Goal: Find specific fact: Find specific fact

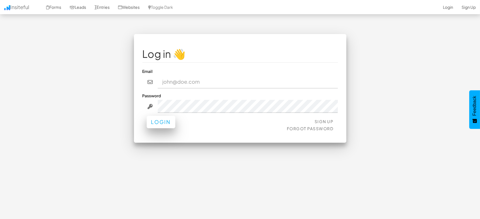
type input "marketing@mapsted.com"
click at [167, 124] on button "Login" at bounding box center [161, 122] width 29 height 12
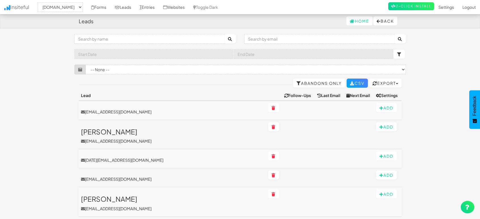
select select "1505"
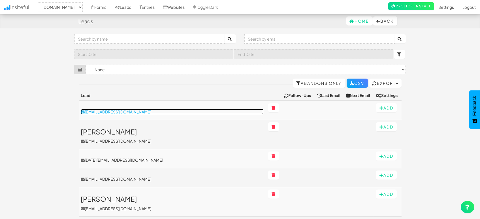
click at [132, 113] on p "[EMAIL_ADDRESS][DOMAIN_NAME]" at bounding box center [172, 112] width 183 height 6
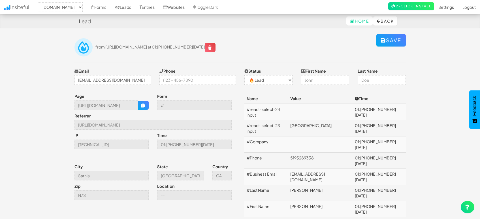
select select "1505"
select select "0"
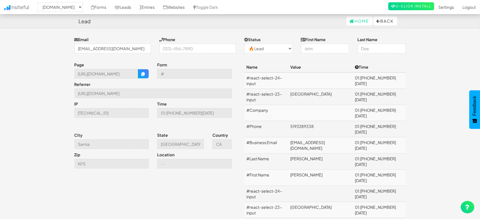
click at [321, 137] on td "[EMAIL_ADDRESS][DOMAIN_NAME]" at bounding box center [320, 145] width 65 height 16
copy td "[EMAIL_ADDRESS][DOMAIN_NAME]"
click at [315, 121] on td "5193289338" at bounding box center [320, 129] width 65 height 16
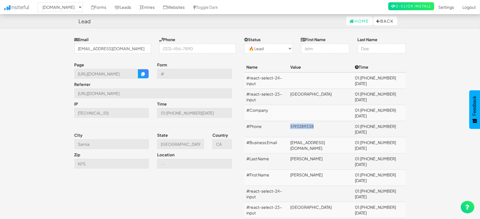
click at [315, 121] on td "5193289338" at bounding box center [320, 129] width 65 height 16
copy td "5193289338"
click at [274, 137] on td "#Business Email" at bounding box center [266, 145] width 44 height 16
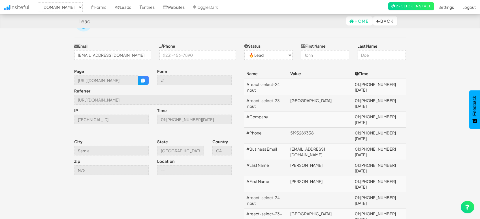
scroll to position [0, 0]
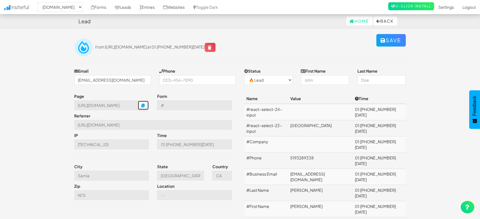
click at [145, 105] on icon "button" at bounding box center [143, 105] width 4 height 4
click at [118, 174] on input "Sarnia" at bounding box center [111, 175] width 74 height 10
